Goal: Task Accomplishment & Management: Use online tool/utility

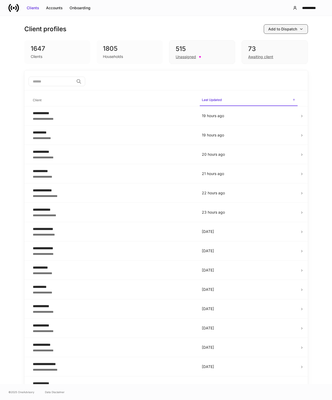
click at [277, 31] on div "Add to Dispatch" at bounding box center [282, 28] width 29 height 5
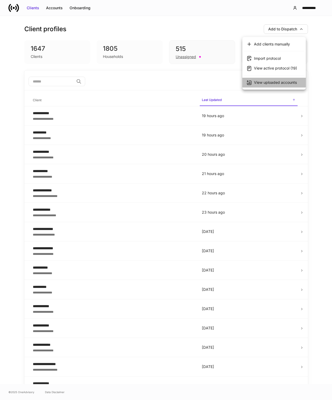
click at [259, 83] on div "View uploaded accounts" at bounding box center [275, 82] width 43 height 5
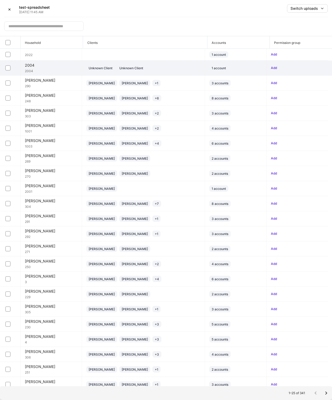
click at [156, 70] on div "Unknown Client Unknown Client" at bounding box center [143, 68] width 114 height 6
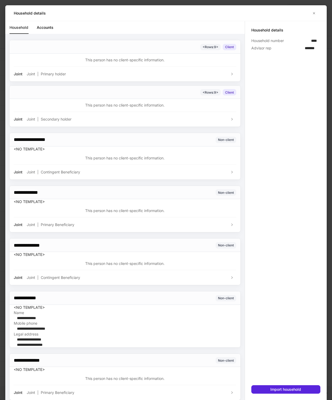
click at [313, 18] on div "Household details" at bounding box center [165, 13] width 321 height 16
click at [313, 14] on icon "button" at bounding box center [313, 13] width 4 height 4
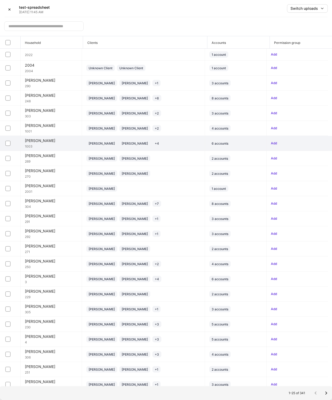
click at [172, 146] on div "[PERSON_NAME] [PERSON_NAME] + 4" at bounding box center [143, 143] width 114 height 6
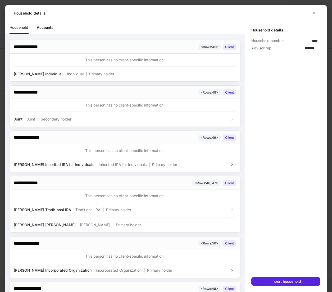
click at [311, 17] on div "Household details" at bounding box center [165, 13] width 321 height 16
click at [315, 13] on icon "button" at bounding box center [313, 13] width 4 height 4
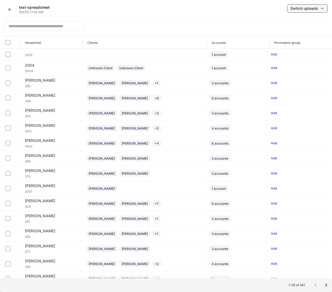
click at [307, 8] on div "Switch uploads" at bounding box center [303, 8] width 27 height 5
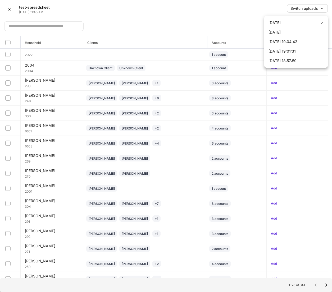
click at [232, 16] on div at bounding box center [166, 146] width 332 height 292
click at [147, 21] on div "​" at bounding box center [165, 24] width 323 height 15
click at [138, 16] on div "✕ test-spreadsheet Sep 9, 11:45 AM Switch uploads" at bounding box center [165, 10] width 323 height 13
click at [7, 11] on button "✕" at bounding box center [9, 9] width 11 height 11
